Goal: Check status: Check status

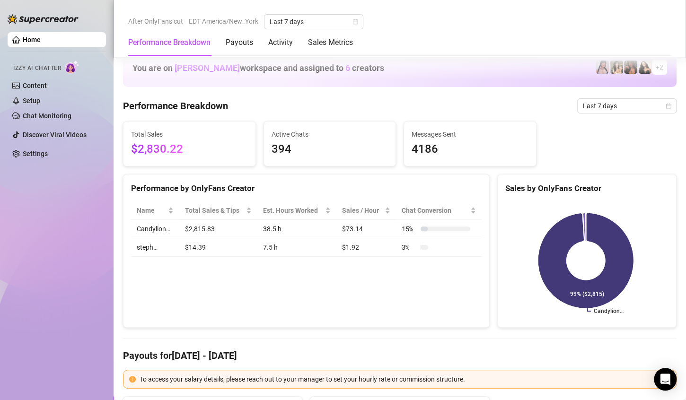
scroll to position [454, 0]
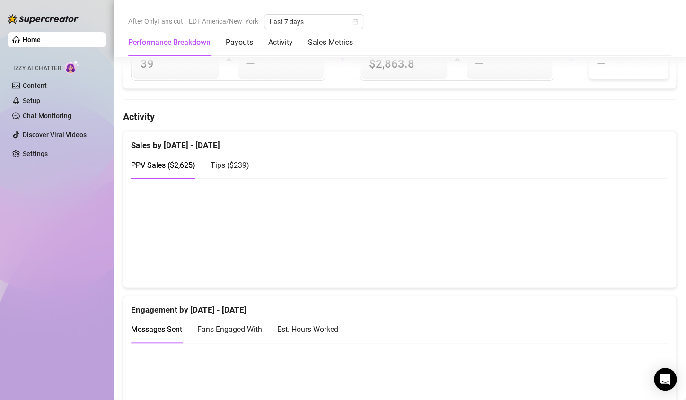
scroll to position [440, 0]
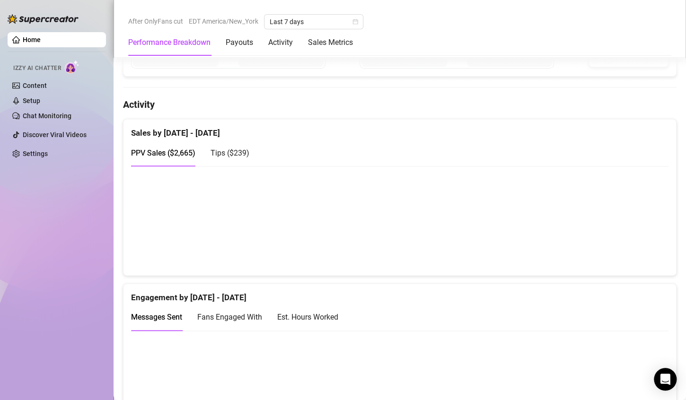
scroll to position [463, 0]
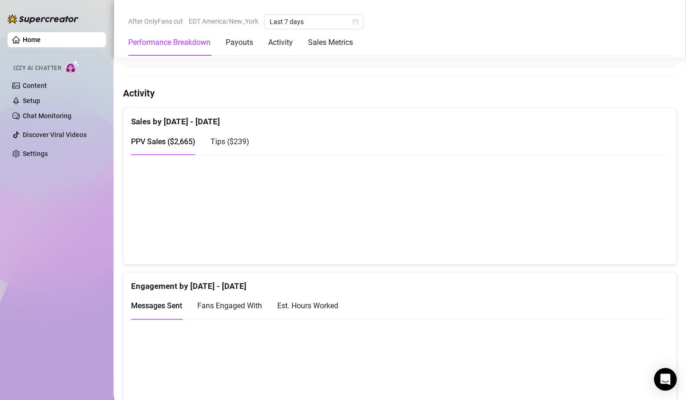
click at [239, 141] on span "Tips ( $239 )" at bounding box center [230, 141] width 39 height 9
click at [181, 137] on span "PPV Sales ( $2,665 )" at bounding box center [163, 141] width 64 height 9
click at [217, 138] on span "Tips ( $239 )" at bounding box center [230, 141] width 39 height 9
click at [161, 146] on div "PPV Sales ( $2,665 )" at bounding box center [163, 142] width 64 height 12
